Goal: Task Accomplishment & Management: Manage account settings

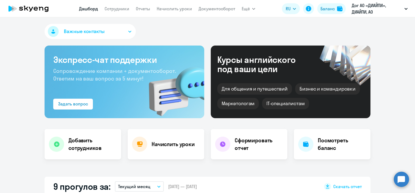
select select "30"
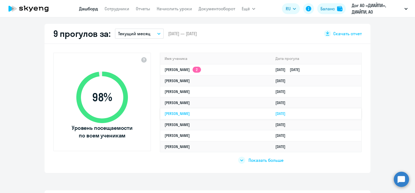
scroll to position [163, 0]
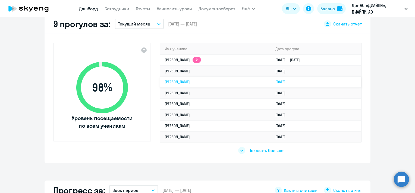
click at [190, 80] on link "[PERSON_NAME]" at bounding box center [176, 82] width 25 height 5
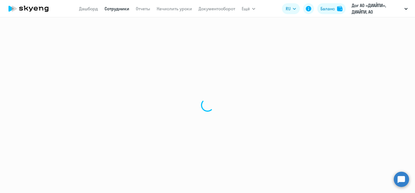
select select "english"
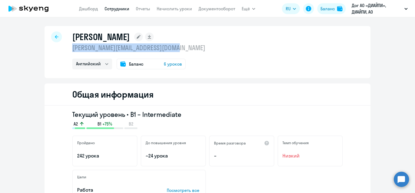
drag, startPoint x: 184, startPoint y: 47, endPoint x: 71, endPoint y: 50, distance: 112.7
click at [71, 50] on div "[PERSON_NAME] [PERSON_NAME][EMAIL_ADDRESS][DOMAIN_NAME] Английский Баланс 6 уро…" at bounding box center [208, 52] width 326 height 52
copy p "[PERSON_NAME][EMAIL_ADDRESS][DOMAIN_NAME]"
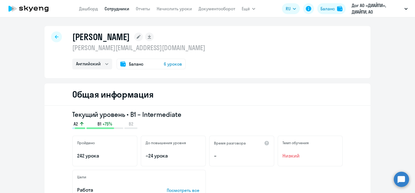
click at [143, 35] on rect at bounding box center [138, 37] width 9 height 9
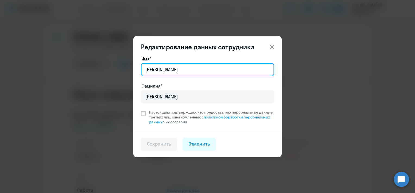
click at [180, 69] on input "[PERSON_NAME]" at bounding box center [207, 69] width 133 height 13
type input "[PERSON_NAME]"
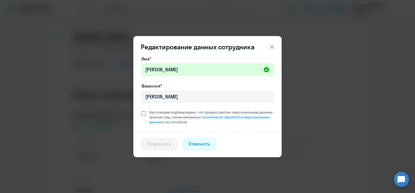
click at [142, 113] on span at bounding box center [143, 113] width 5 height 5
click at [141, 110] on input "Настоящим подтверждаю, что предоставляю персональные данные третьих лиц, ознако…" at bounding box center [141, 110] width 0 height 0
checkbox input "true"
click at [152, 141] on footer "Сохранить Отменить" at bounding box center [207, 144] width 148 height 26
click at [152, 141] on div "Сохранить" at bounding box center [159, 144] width 24 height 7
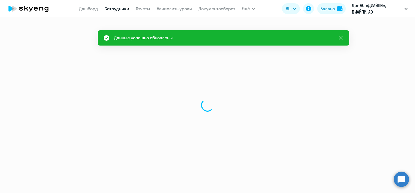
select select "english"
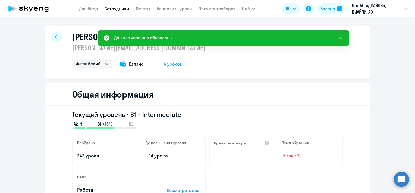
click at [55, 37] on icon at bounding box center [57, 37] width 4 height 4
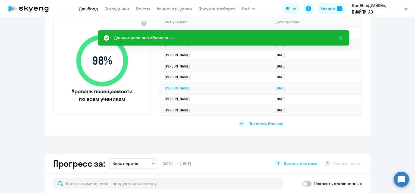
scroll to position [190, 0]
click at [242, 123] on div at bounding box center [241, 123] width 7 height 7
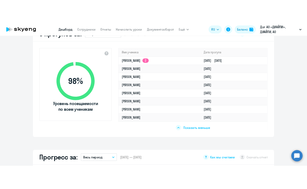
scroll to position [163, 0]
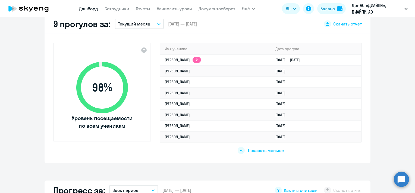
select select "30"
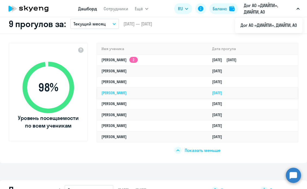
click at [120, 92] on link "[PERSON_NAME]" at bounding box center [114, 93] width 25 height 5
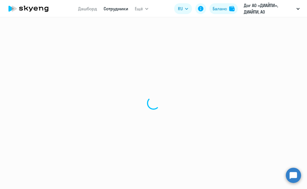
select select "english"
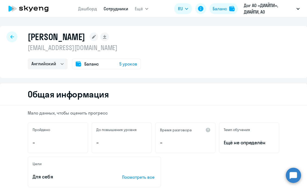
click at [98, 40] on rect at bounding box center [94, 37] width 9 height 9
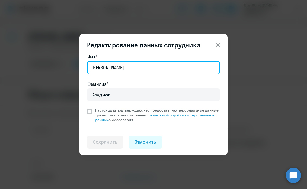
click at [117, 69] on input "[PERSON_NAME]" at bounding box center [153, 67] width 133 height 13
type input "[PERSON_NAME]"
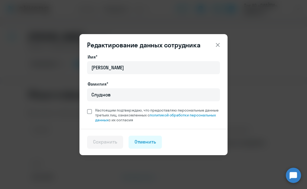
click at [88, 113] on span at bounding box center [89, 111] width 5 height 5
click at [87, 108] on input "Настоящим подтверждаю, что предоставляю персональные данные третьих лиц, ознако…" at bounding box center [87, 108] width 0 height 0
checkbox input "true"
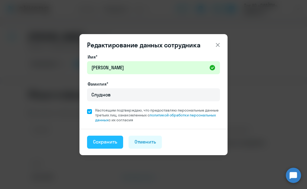
click at [100, 140] on div "Сохранить" at bounding box center [105, 142] width 24 height 7
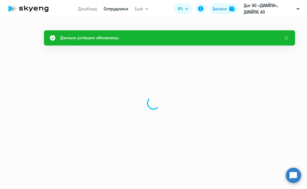
select select "english"
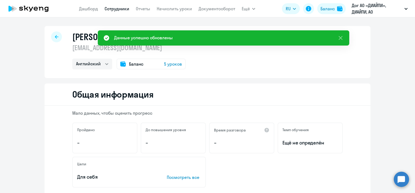
click at [49, 34] on div "[PERSON_NAME] [EMAIL_ADDRESS][DOMAIN_NAME] Английский Баланс 5 уроков" at bounding box center [208, 52] width 326 height 52
click at [55, 36] on icon at bounding box center [57, 37] width 4 height 4
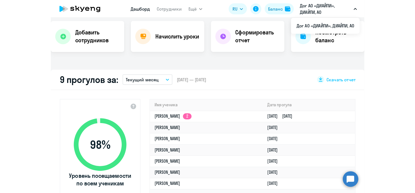
scroll to position [163, 0]
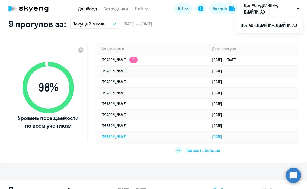
select select "30"
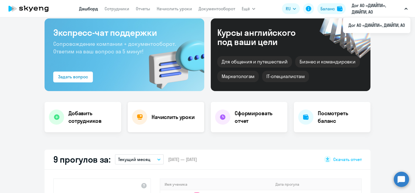
scroll to position [136, 0]
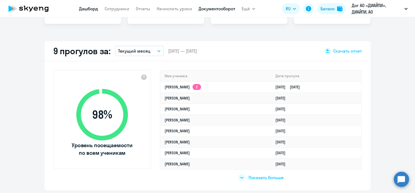
click at [231, 9] on link "Документооборот" at bounding box center [216, 8] width 37 height 5
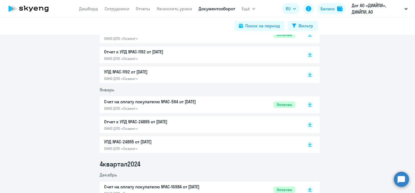
scroll to position [706, 0]
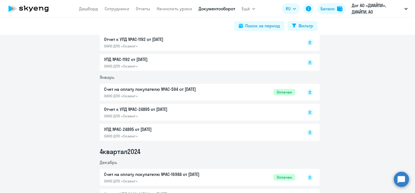
click at [166, 91] on p "Счет на оплату покупателю №AC-594 от [DATE]" at bounding box center [161, 89] width 114 height 7
click at [167, 110] on p "Отчет к УПД №AC-24895 от [DATE]" at bounding box center [161, 109] width 114 height 7
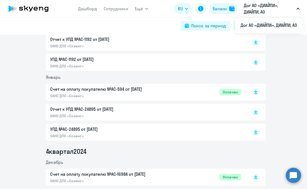
click at [197, 62] on div "УПД №AC-1192 от [DATE] ОАНО ДПО «Скаенг»" at bounding box center [145, 62] width 191 height 12
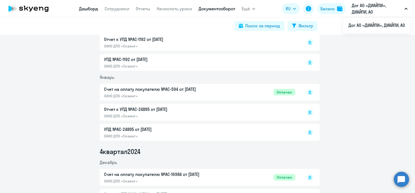
click at [89, 10] on link "Дашборд" at bounding box center [88, 8] width 19 height 5
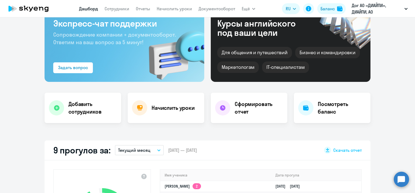
scroll to position [81, 0]
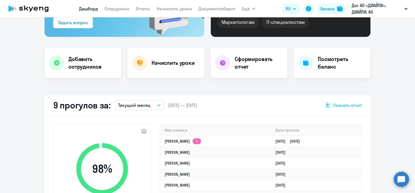
select select "30"
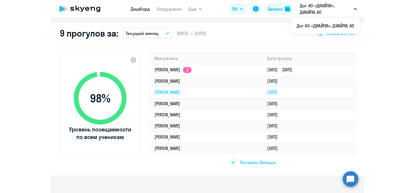
scroll to position [163, 0]
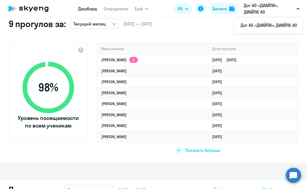
click at [177, 150] on icon at bounding box center [178, 151] width 3 height 2
click at [195, 168] on div "Важные контакты Экспресс-чат поддержки Сопровождение компании + документооборот…" at bounding box center [153, 103] width 307 height 172
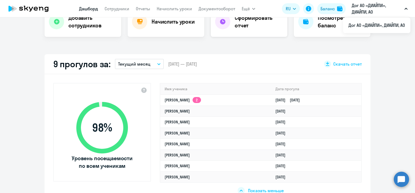
scroll to position [109, 0]
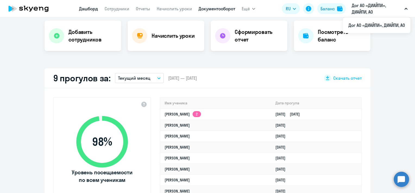
click at [218, 11] on link "Документооборот" at bounding box center [216, 8] width 37 height 5
